Goal: Task Accomplishment & Management: Use online tool/utility

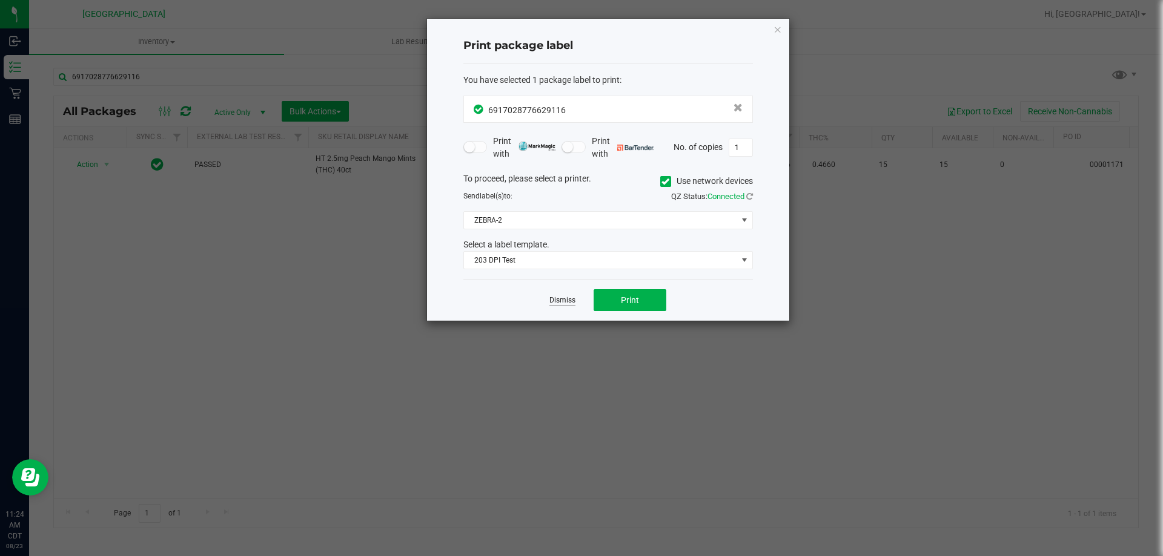
click at [550, 303] on link "Dismiss" at bounding box center [562, 301] width 26 height 10
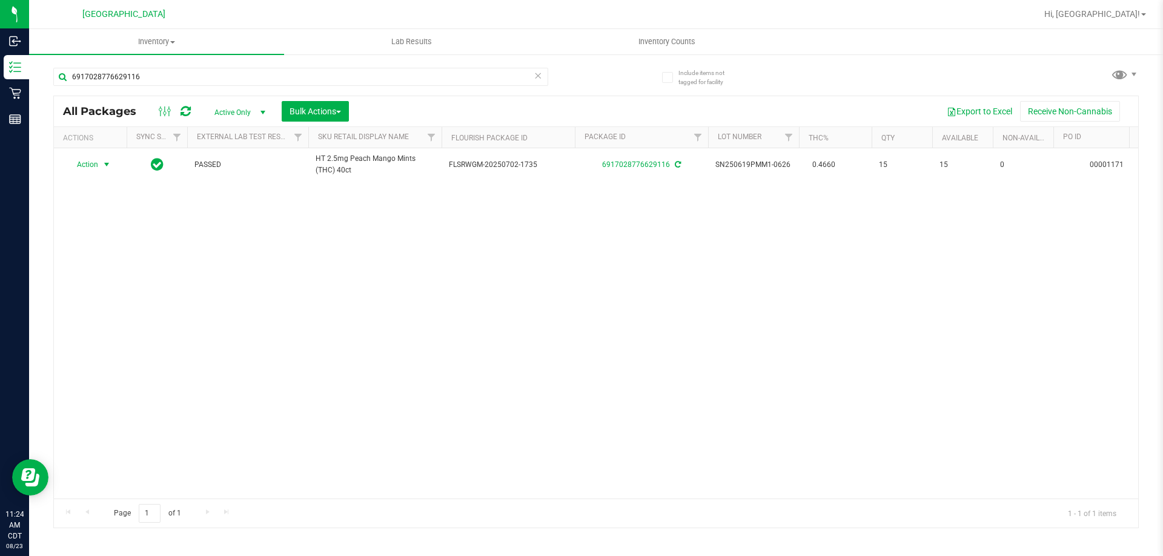
click at [537, 74] on icon at bounding box center [537, 75] width 8 height 15
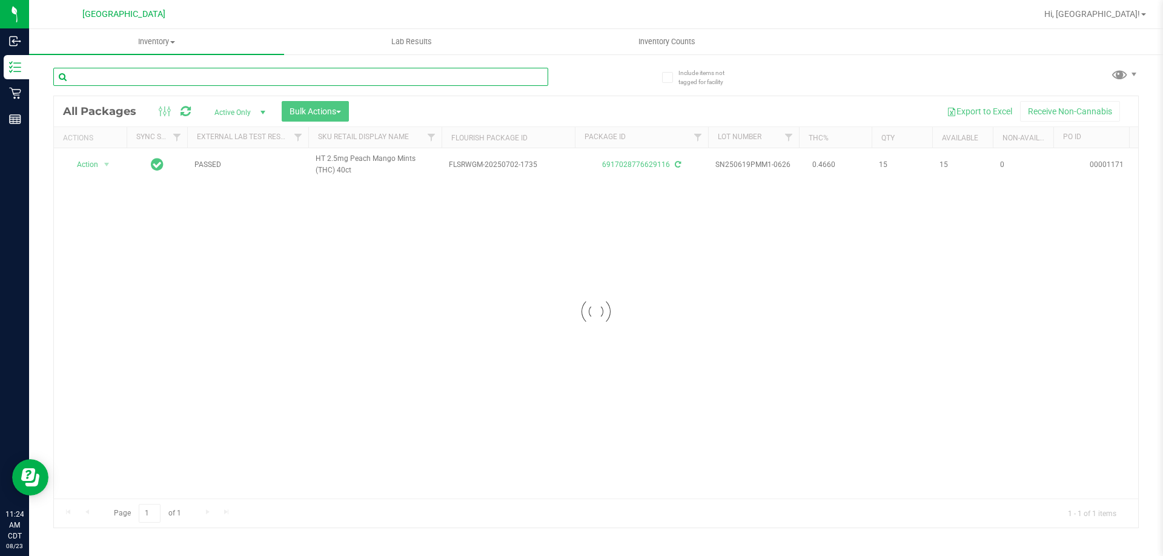
click at [512, 83] on input "text" at bounding box center [300, 77] width 495 height 18
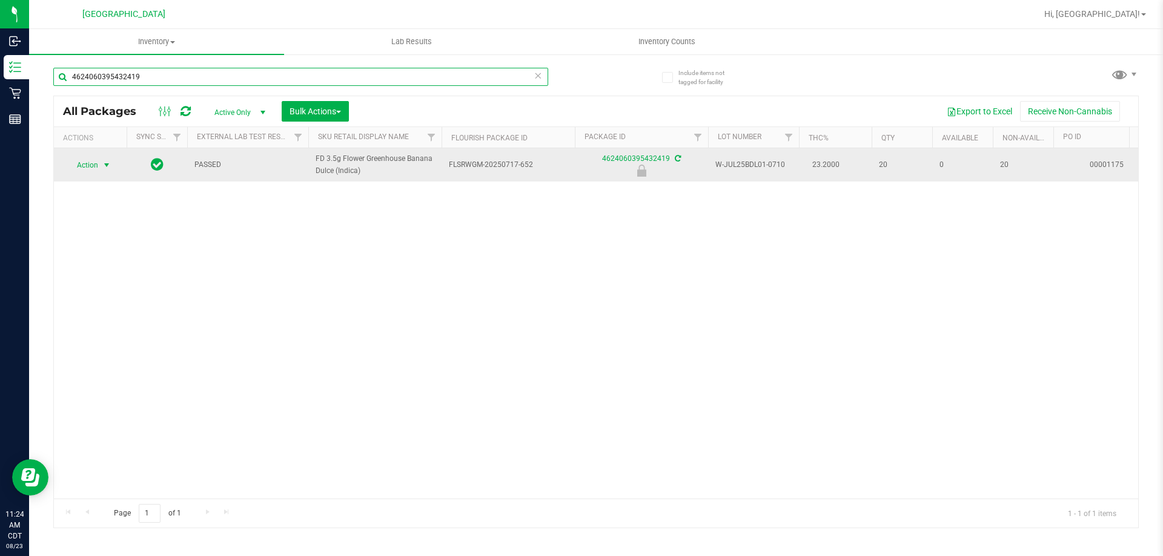
type input "4624060395432419"
click at [97, 167] on span "Action" at bounding box center [82, 165] width 33 height 17
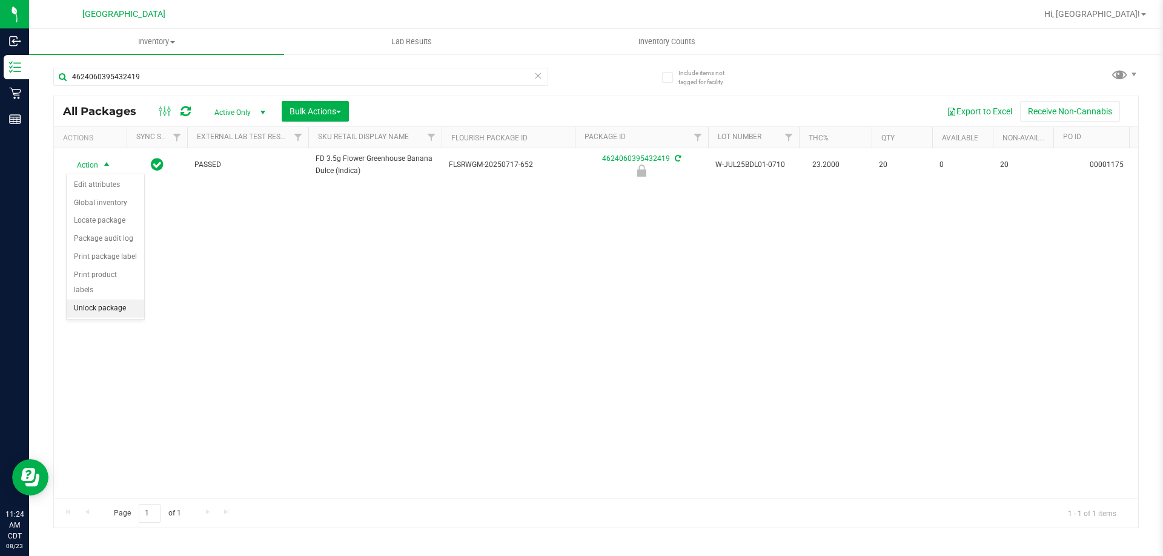
click at [115, 300] on li "Unlock package" at bounding box center [106, 309] width 78 height 18
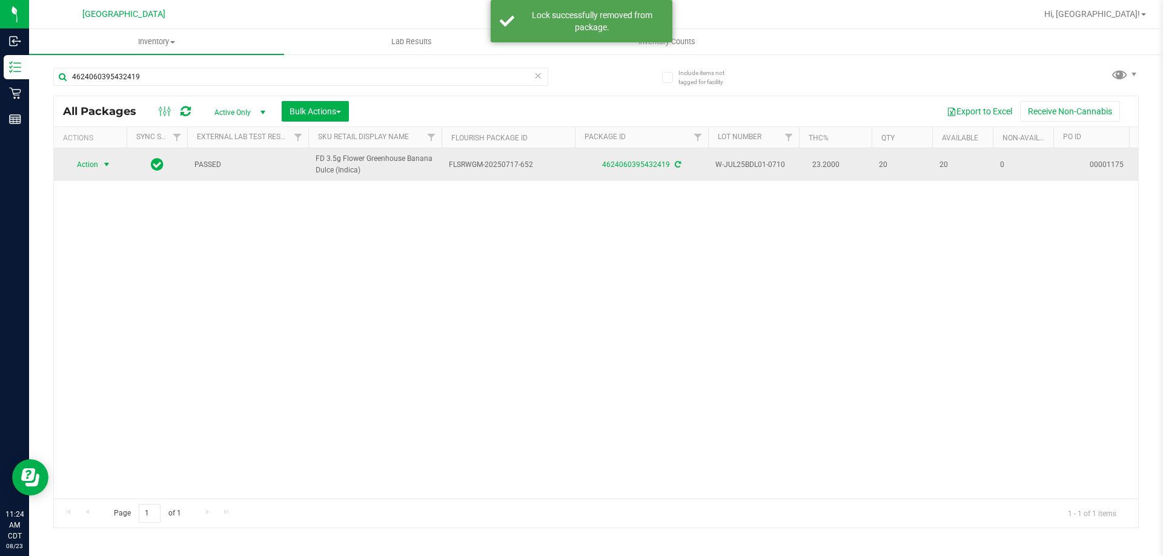
click at [96, 170] on span "Action" at bounding box center [82, 164] width 33 height 17
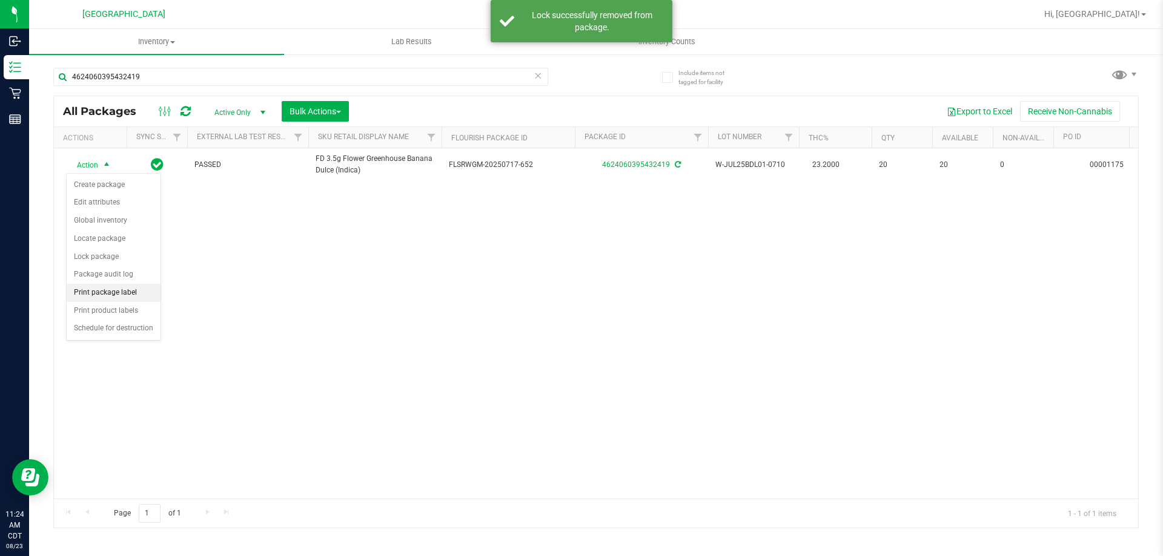
click at [131, 294] on li "Print package label" at bounding box center [114, 293] width 94 height 18
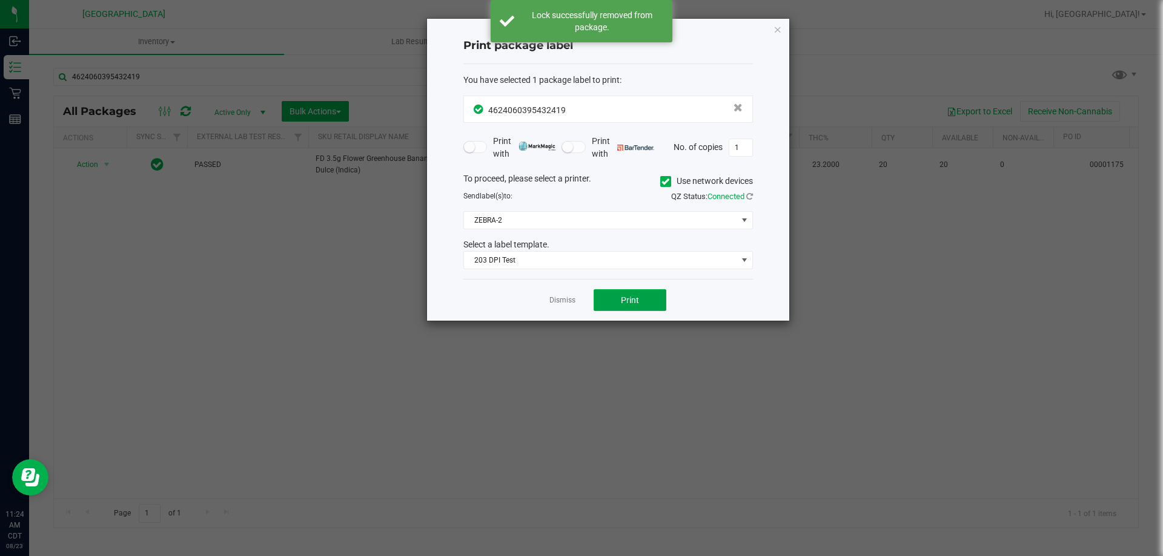
click at [641, 302] on button "Print" at bounding box center [629, 300] width 73 height 22
click at [570, 300] on link "Dismiss" at bounding box center [562, 301] width 26 height 10
